Goal: Connect with others: Connect with others

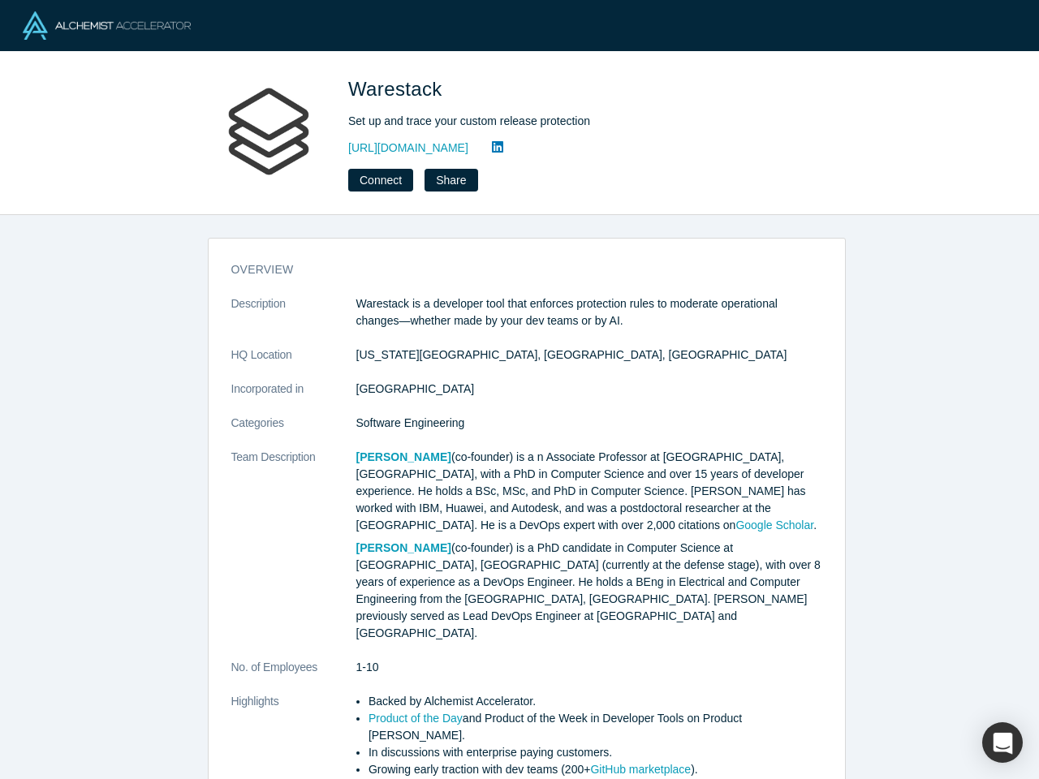
click at [519, 390] on dd "[GEOGRAPHIC_DATA]" at bounding box center [589, 389] width 466 height 17
click at [379, 180] on button "Connect" at bounding box center [380, 180] width 65 height 23
click at [1002, 743] on div "button" at bounding box center [1002, 742] width 41 height 41
